Goal: Navigation & Orientation: Find specific page/section

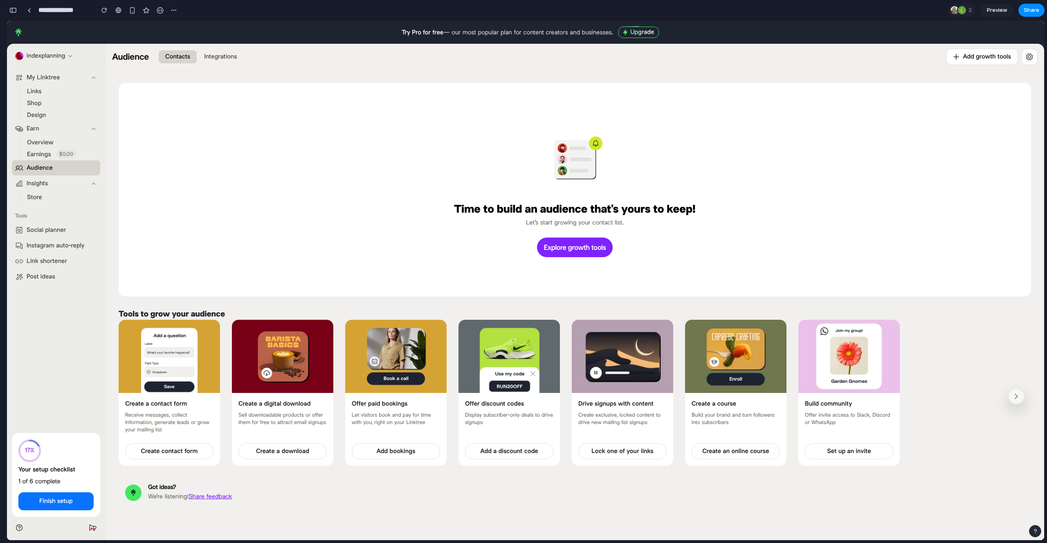
scroll to position [867, 0]
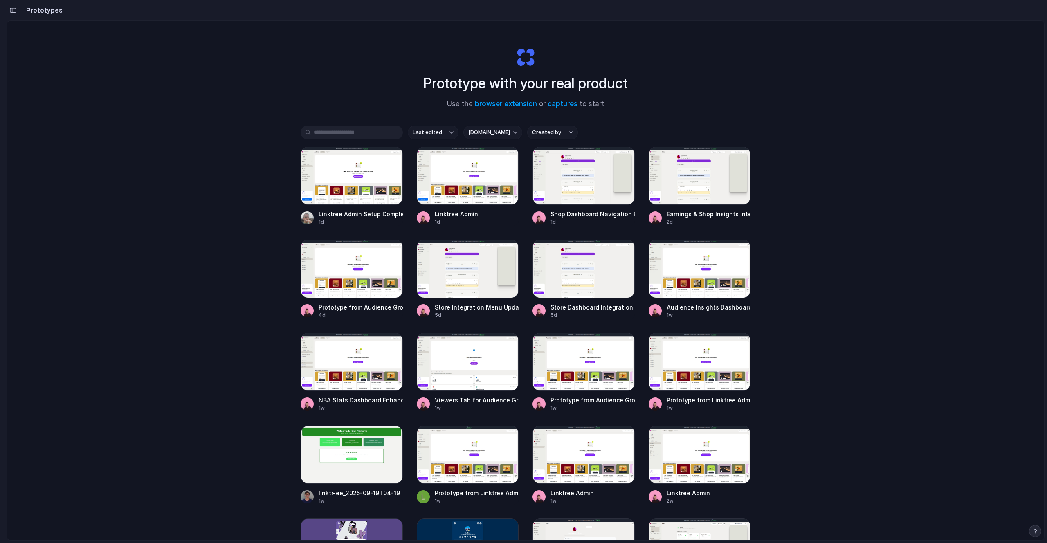
scroll to position [47, 0]
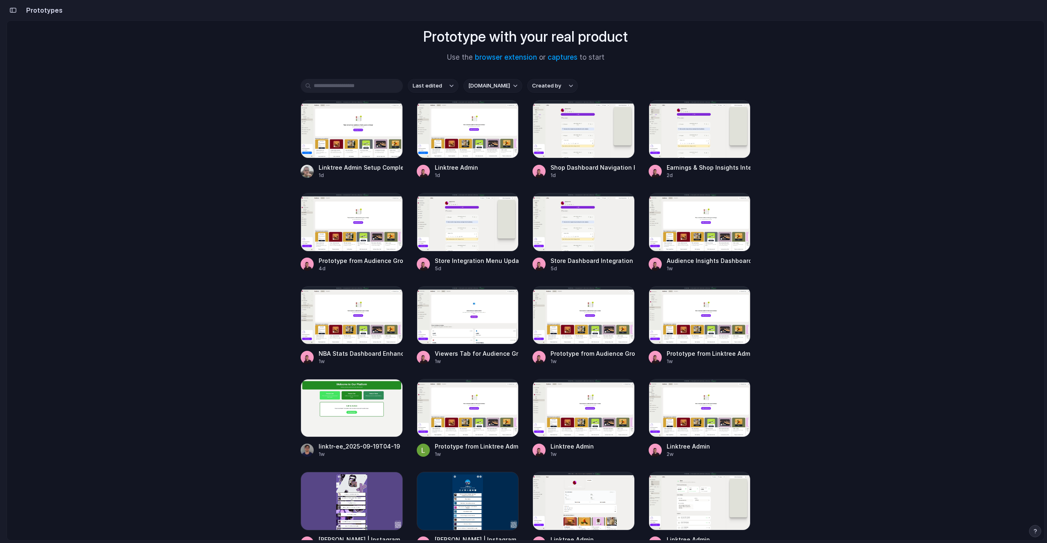
click at [223, 146] on div "Prototype with your real product Use the browser extension or captures to start…" at bounding box center [526, 255] width 1038 height 563
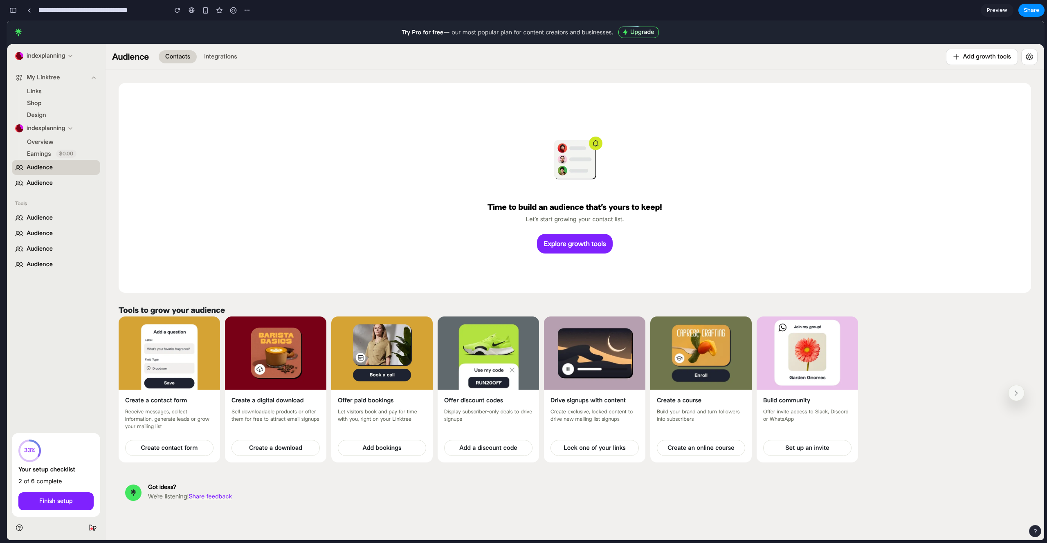
scroll to position [0, 7]
